Goal: Information Seeking & Learning: Learn about a topic

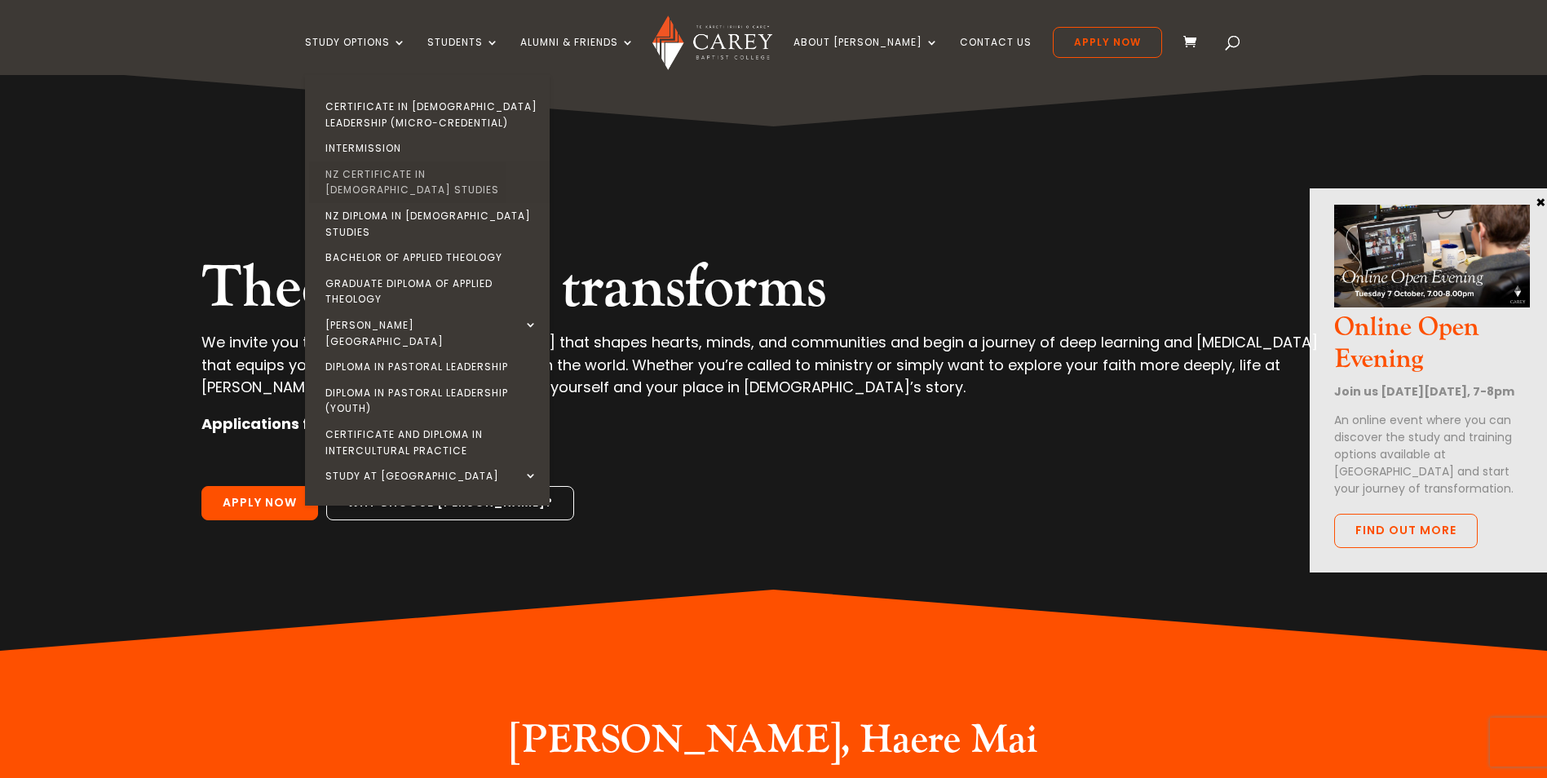
click at [425, 173] on link "NZ Certificate in [DEMOGRAPHIC_DATA] Studies" at bounding box center [431, 182] width 245 height 42
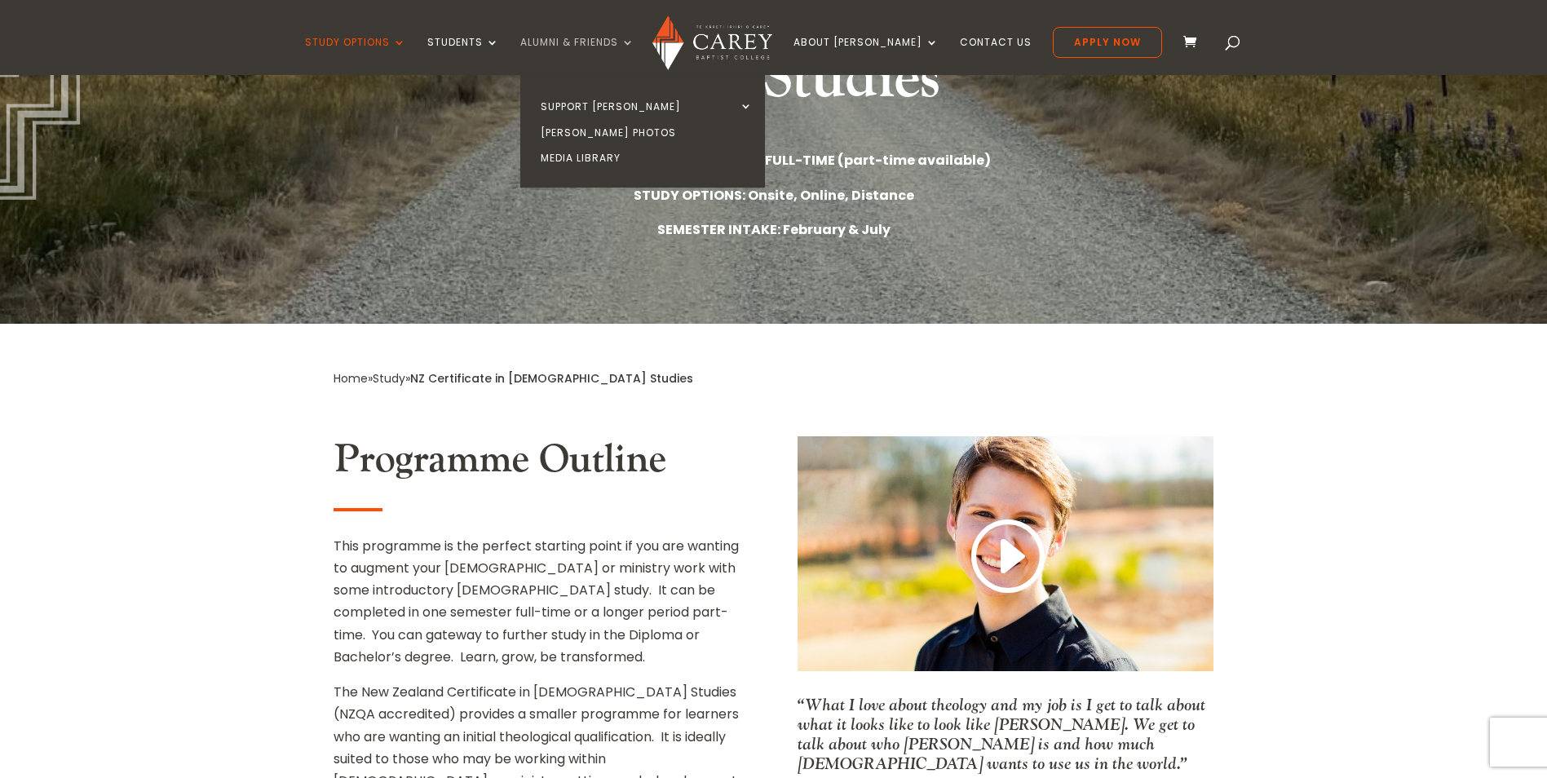
scroll to position [245, 0]
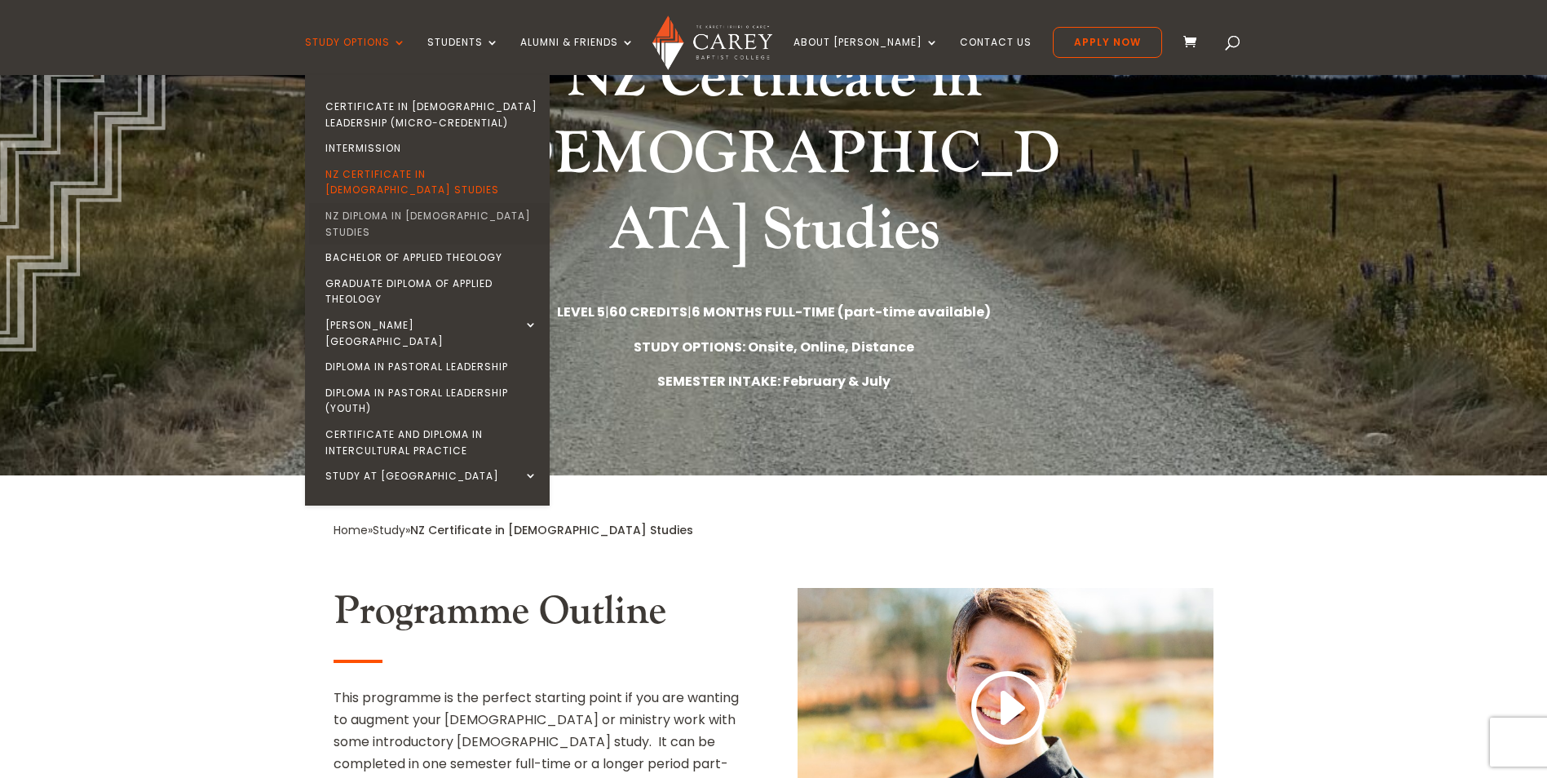
click at [450, 203] on link "NZ Diploma in [DEMOGRAPHIC_DATA] Studies" at bounding box center [431, 224] width 245 height 42
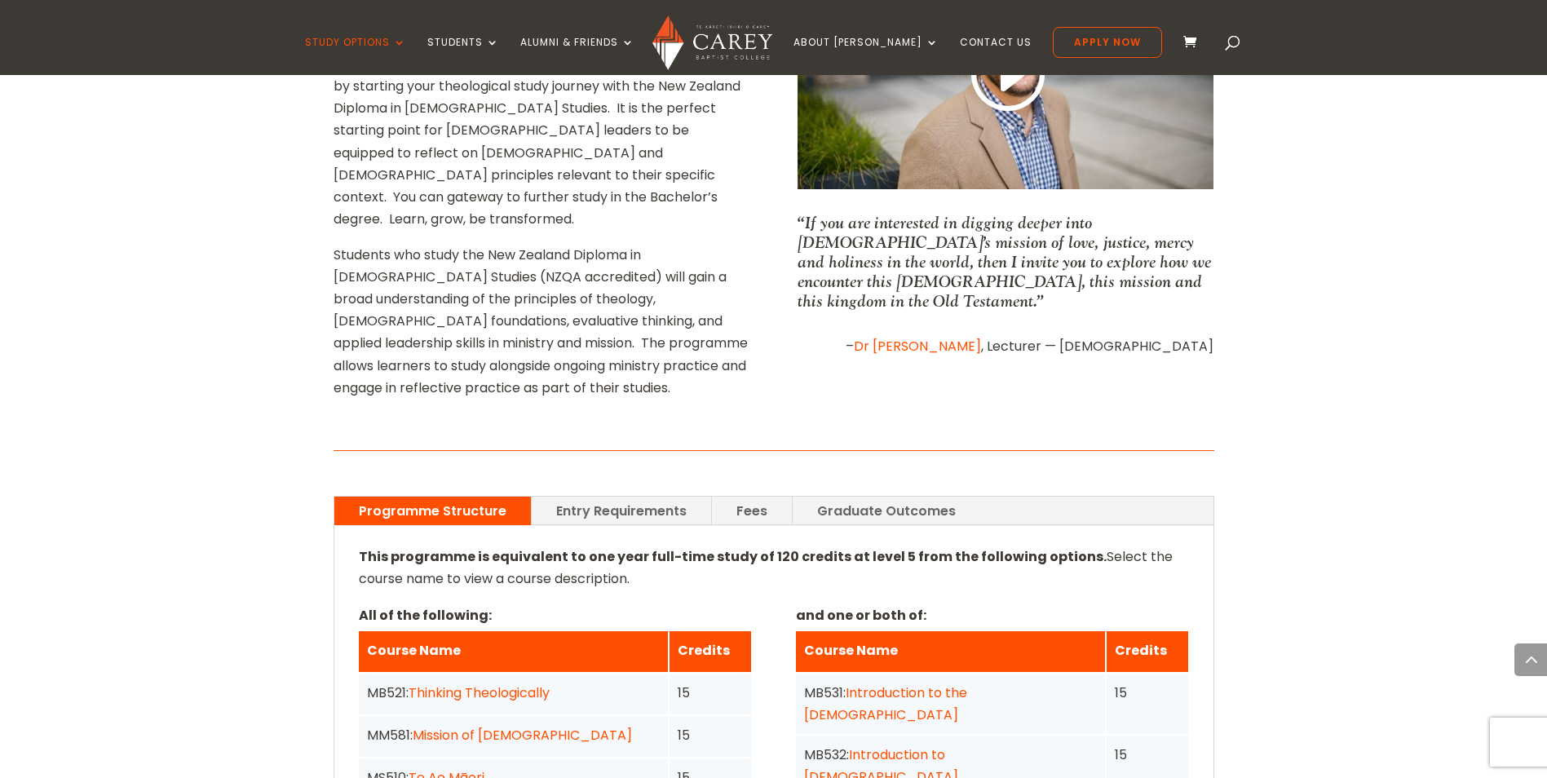
scroll to position [897, 0]
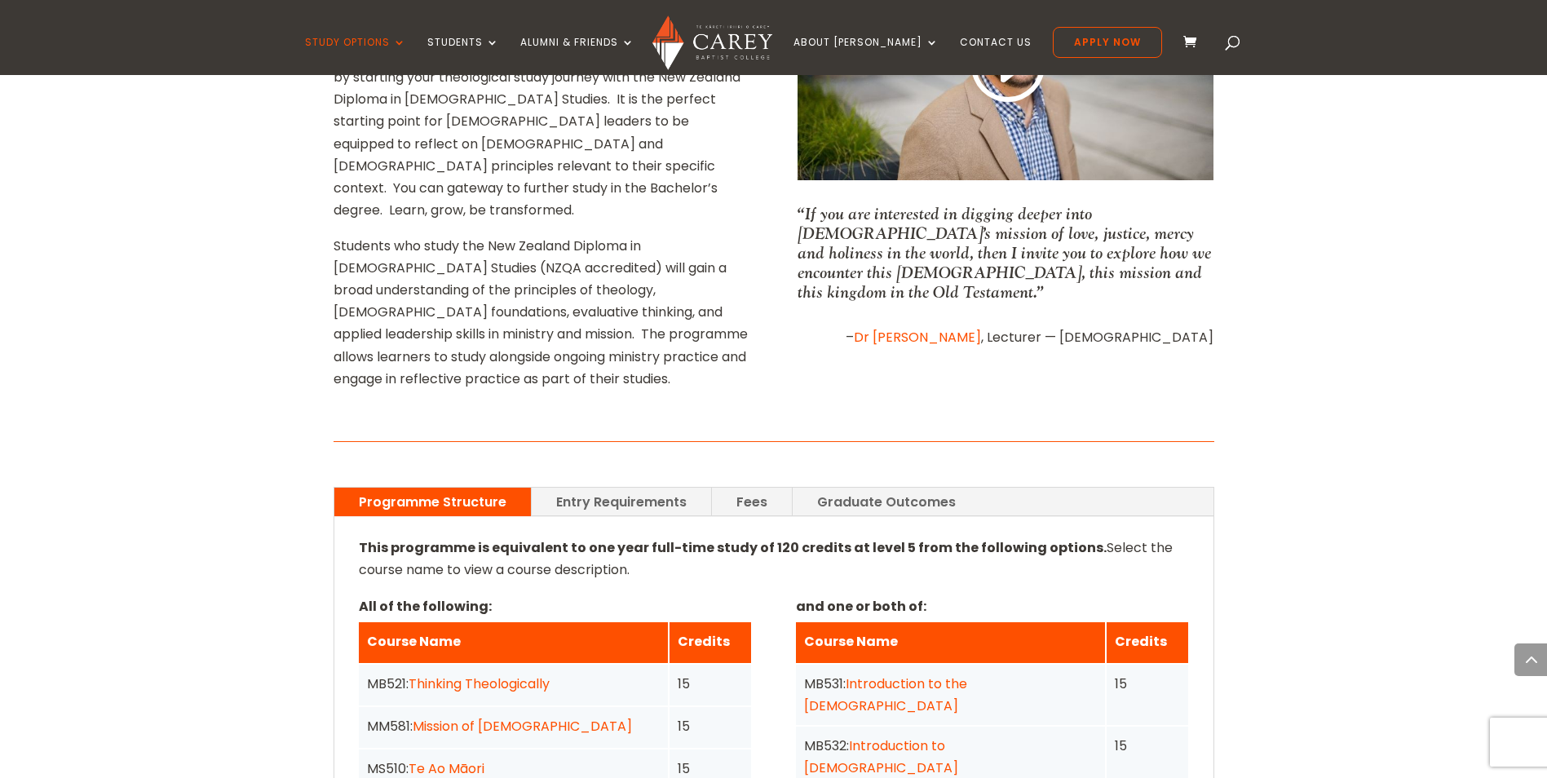
click at [736, 488] on link "Fees" at bounding box center [752, 502] width 80 height 29
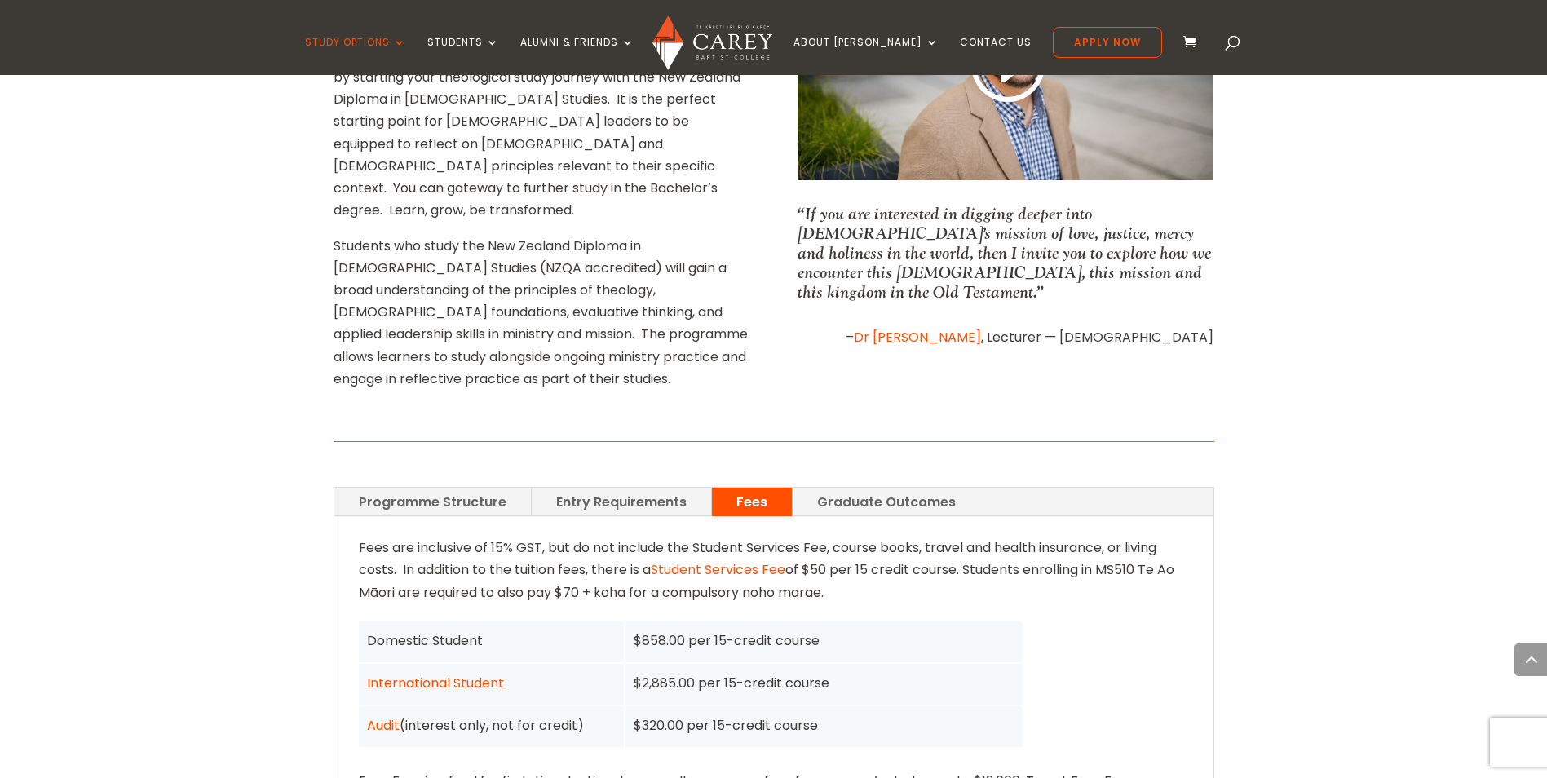
click at [440, 488] on link "Programme Structure" at bounding box center [432, 502] width 197 height 29
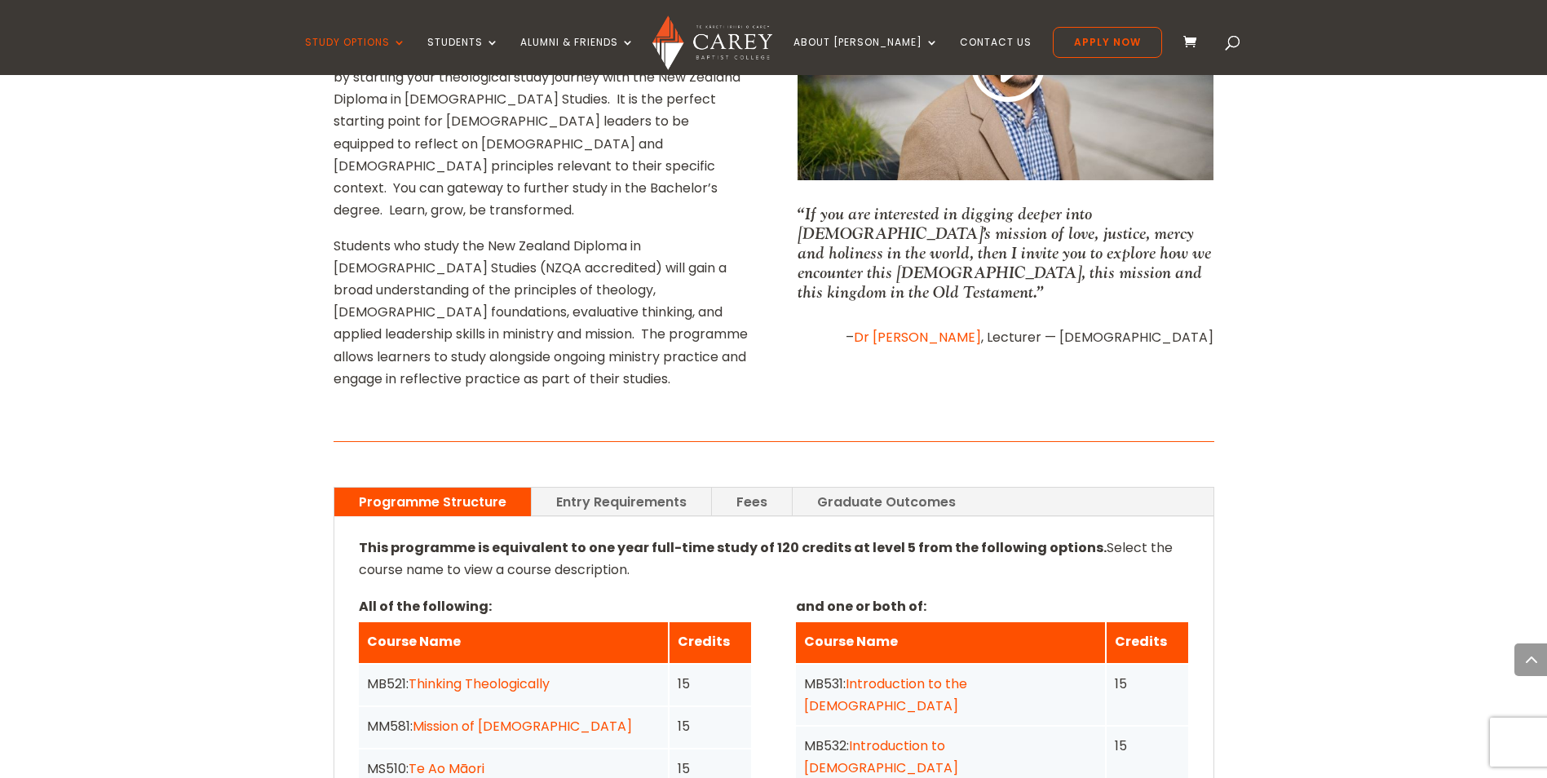
click at [757, 488] on link "Fees" at bounding box center [752, 502] width 80 height 29
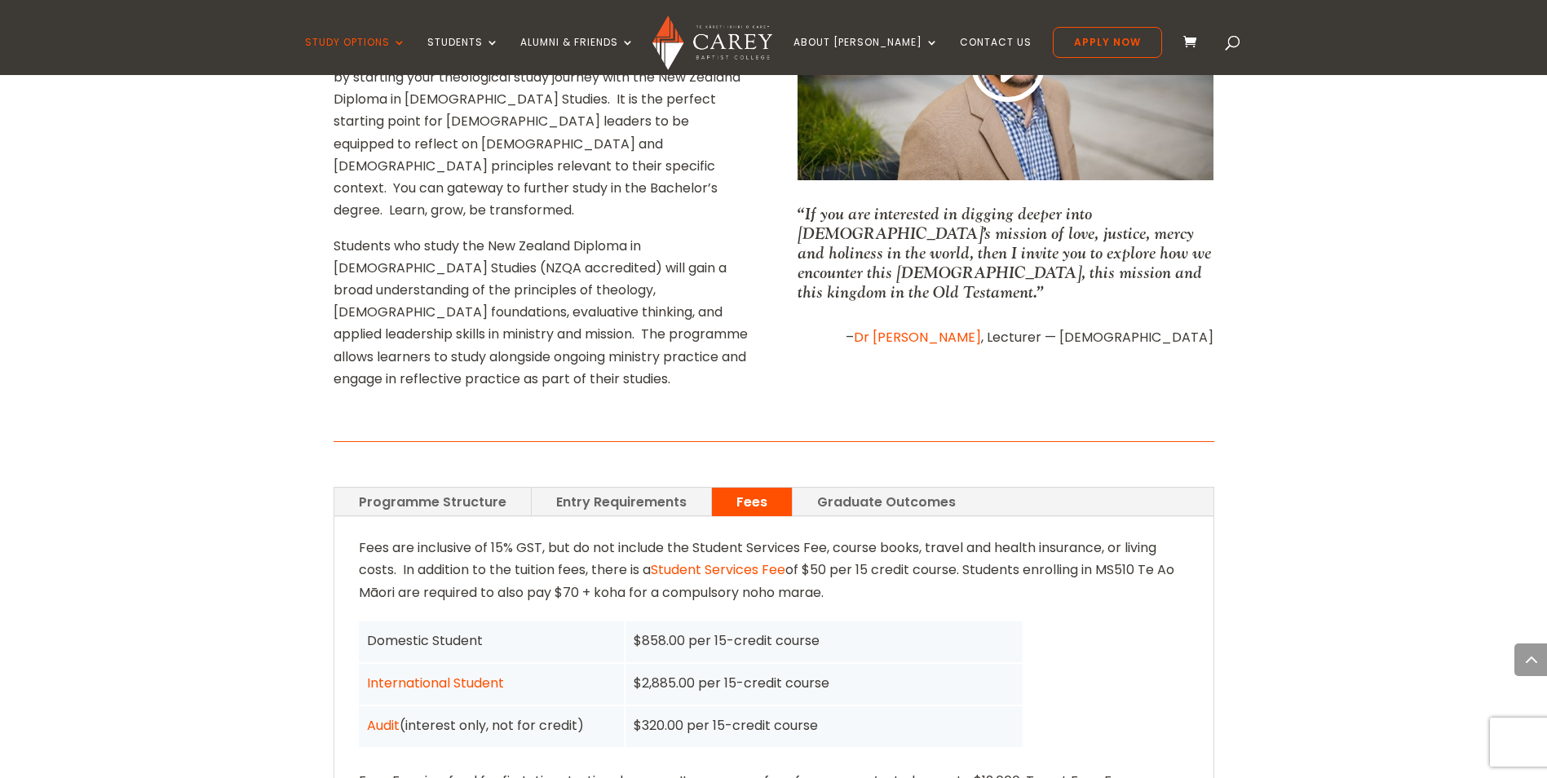
click at [431, 488] on link "Programme Structure" at bounding box center [432, 502] width 197 height 29
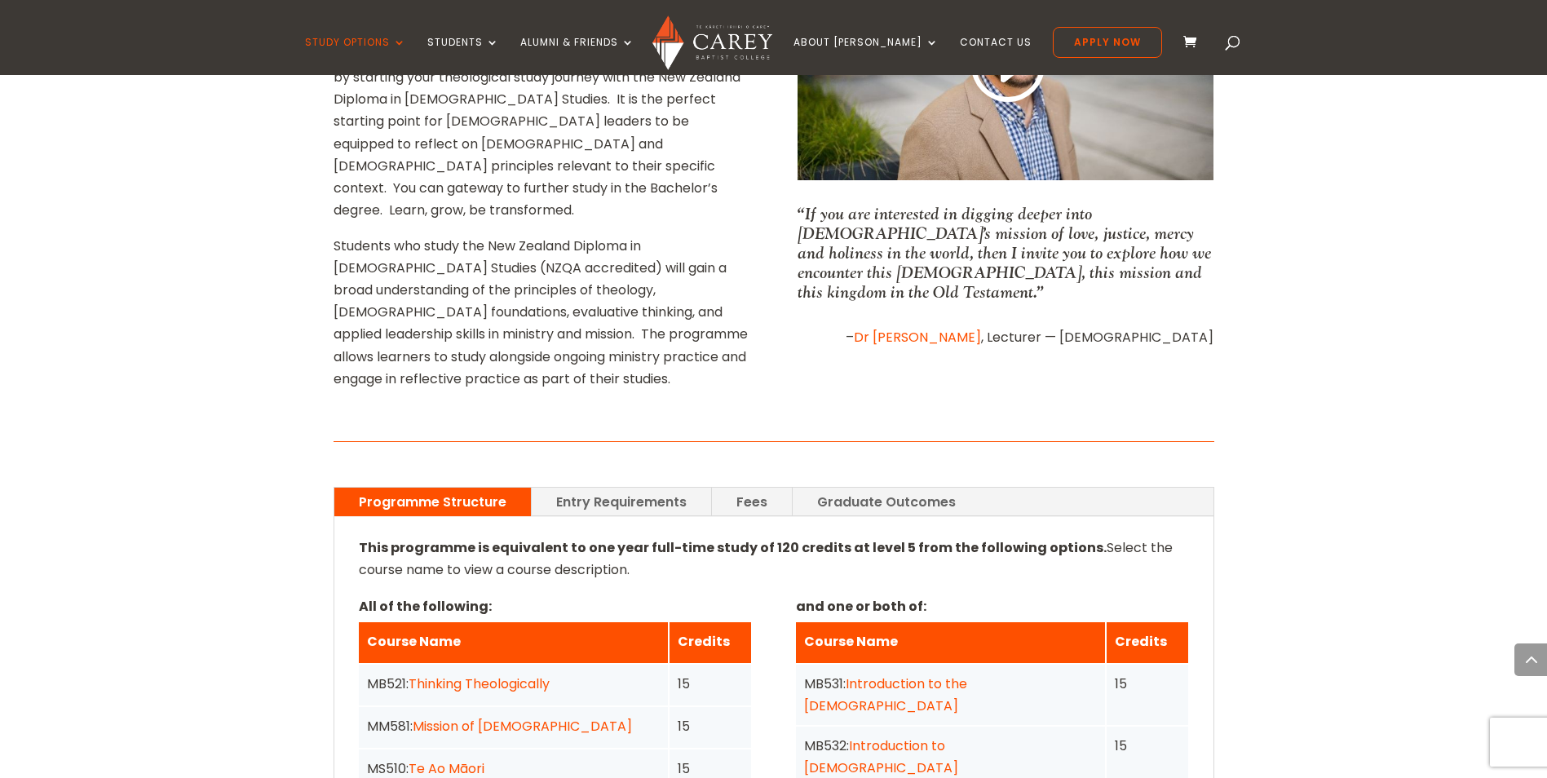
click at [740, 488] on link "Fees" at bounding box center [752, 502] width 80 height 29
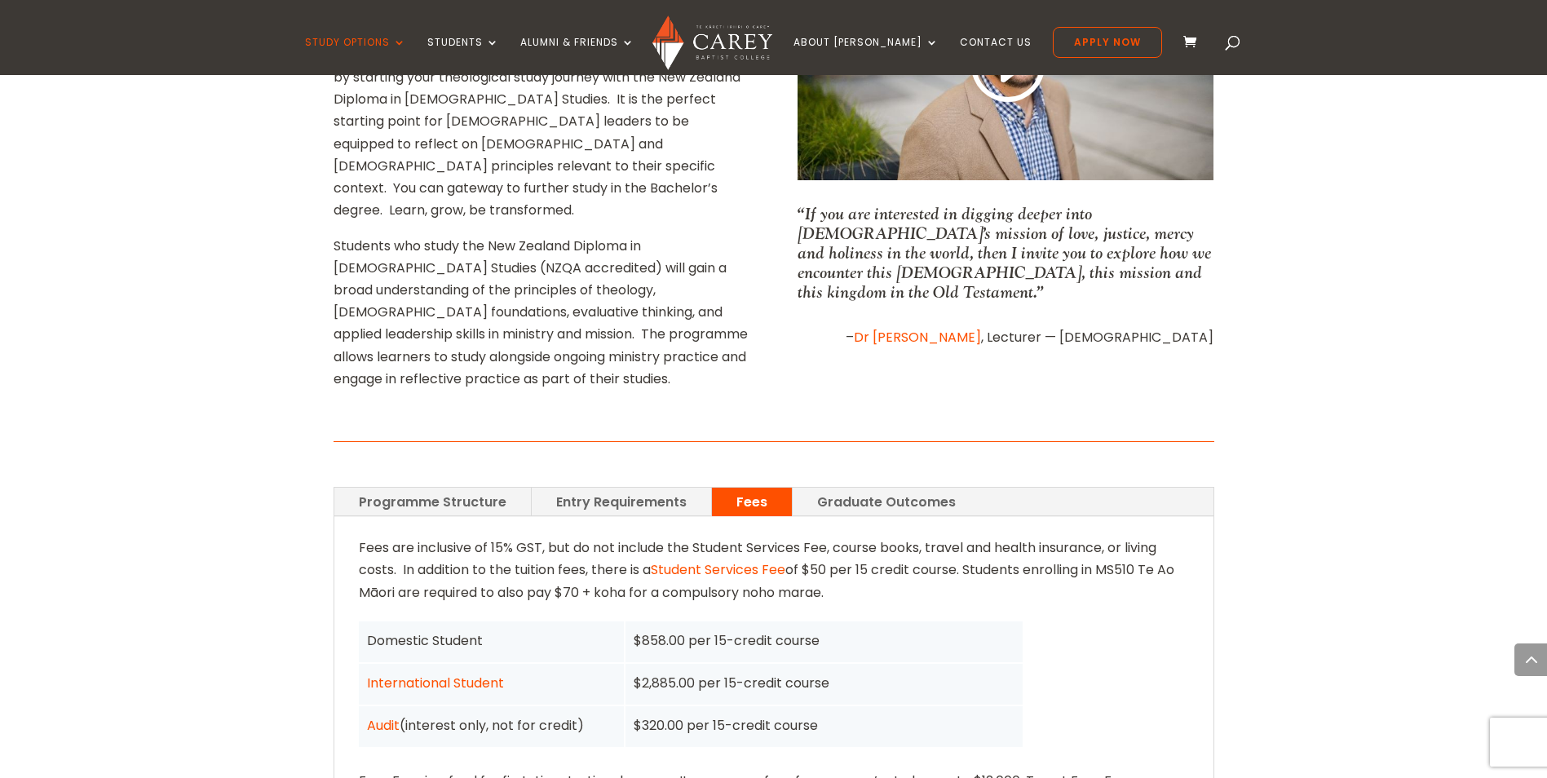
click at [441, 488] on link "Programme Structure" at bounding box center [432, 502] width 197 height 29
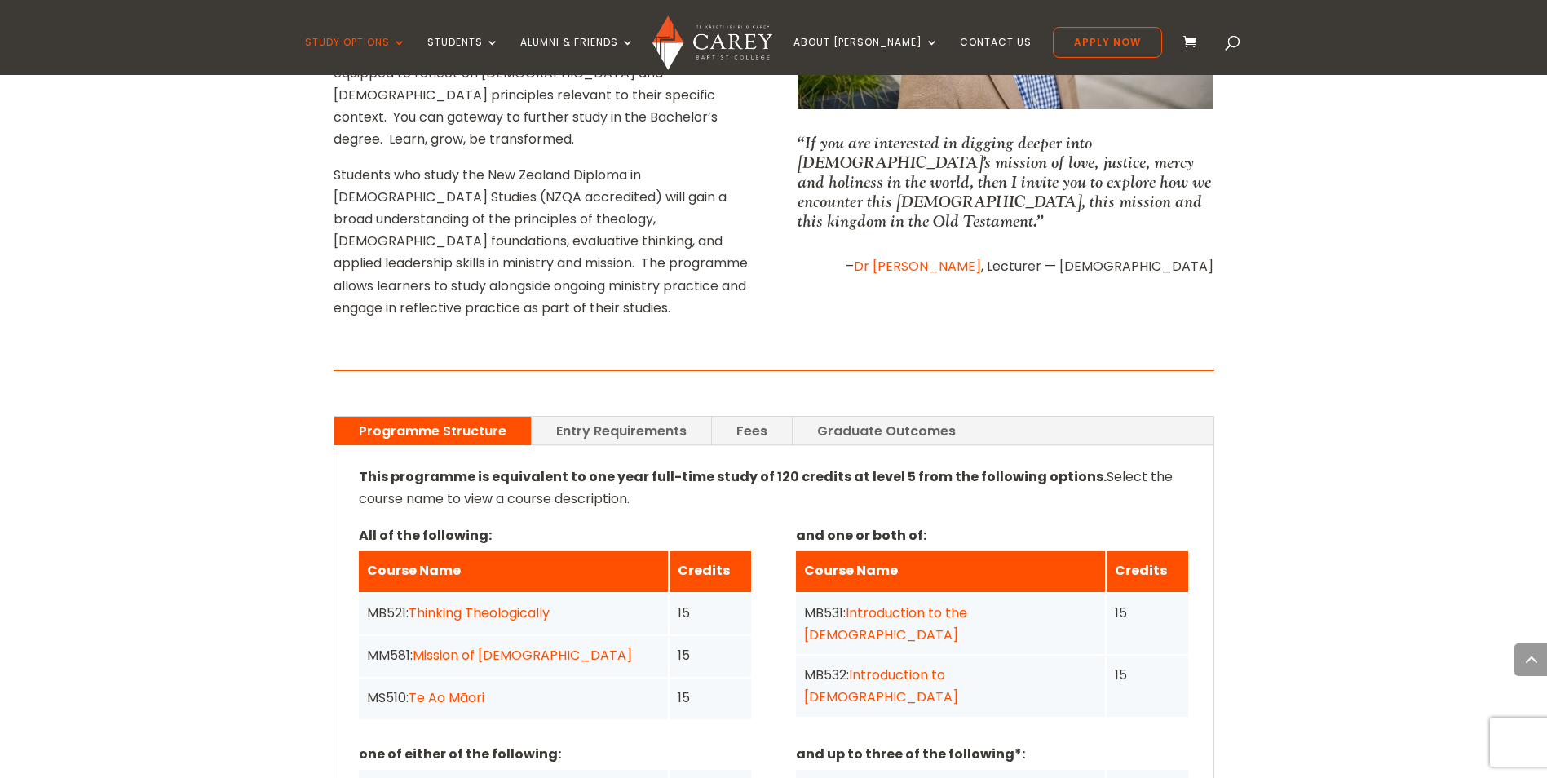
scroll to position [1142, 0]
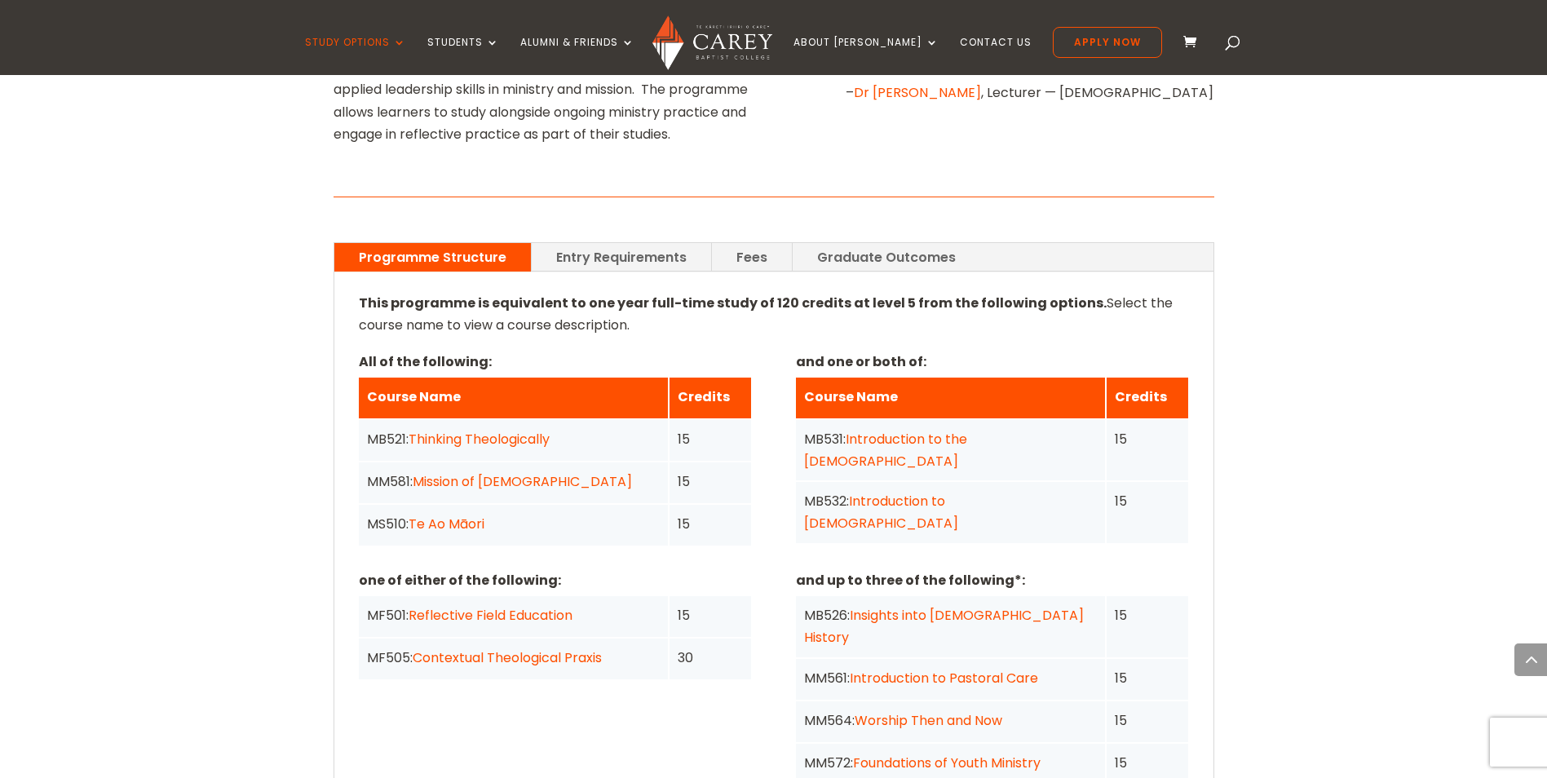
click at [612, 243] on link "Entry Requirements" at bounding box center [621, 257] width 179 height 29
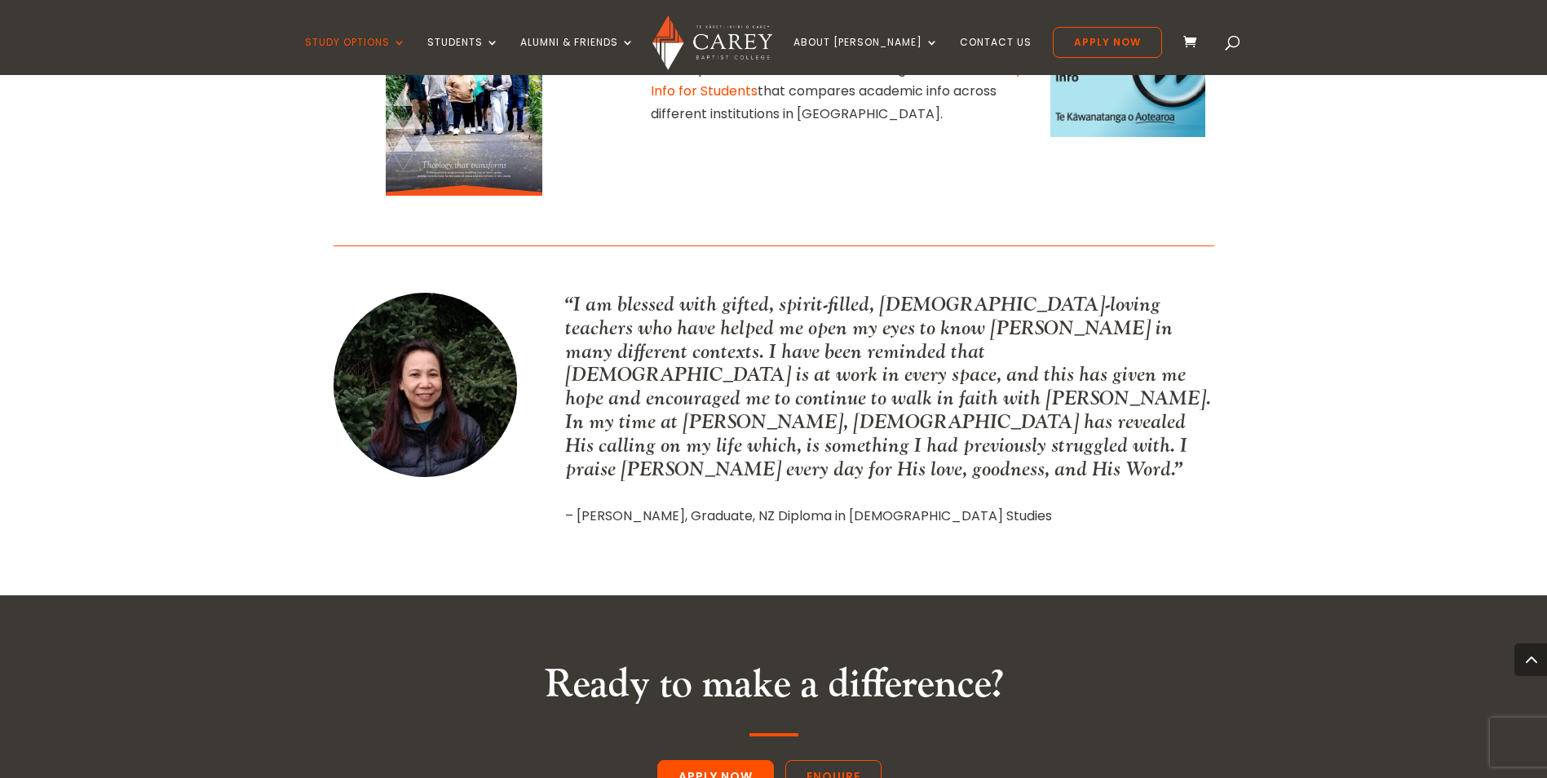
scroll to position [1631, 0]
